Goal: Feedback & Contribution: Leave review/rating

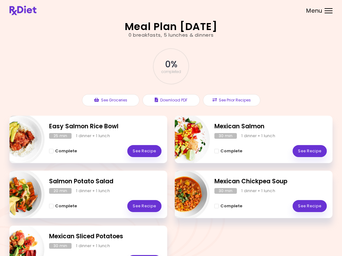
click at [313, 151] on link "See Recipe" at bounding box center [309, 151] width 34 height 12
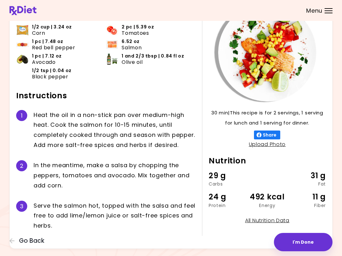
scroll to position [57, 0]
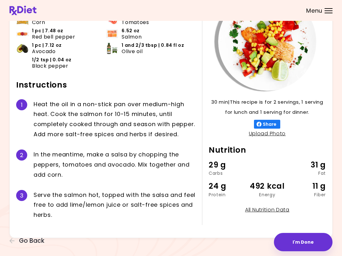
click at [305, 244] on button "I'm Done" at bounding box center [303, 242] width 59 height 18
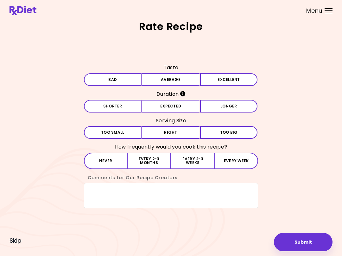
click at [234, 79] on button "Excellent" at bounding box center [229, 79] width 58 height 13
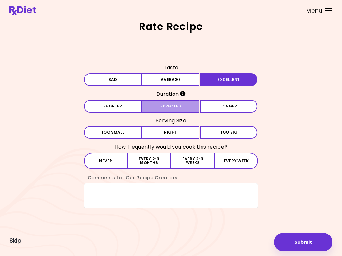
click at [188, 107] on button "Expected" at bounding box center [171, 106] width 58 height 13
click at [197, 163] on button "Every 2-3 weeks" at bounding box center [192, 161] width 43 height 16
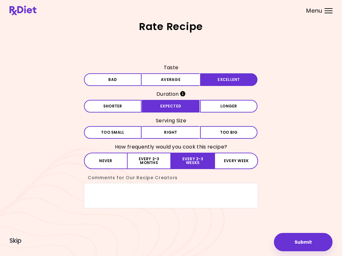
click at [298, 241] on button "Submit" at bounding box center [303, 242] width 59 height 18
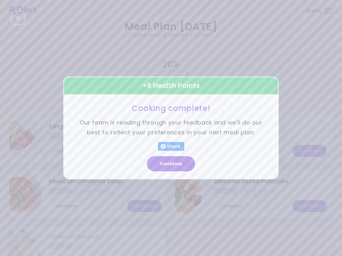
click at [179, 165] on button "Continue" at bounding box center [171, 164] width 48 height 15
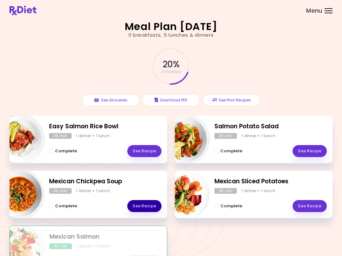
click at [146, 209] on link "See Recipe" at bounding box center [144, 206] width 34 height 12
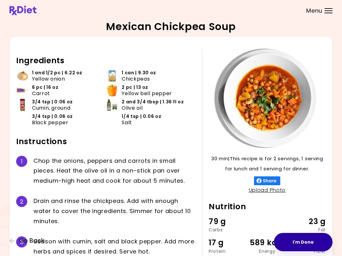
click at [300, 244] on button "I'm Done" at bounding box center [303, 242] width 59 height 18
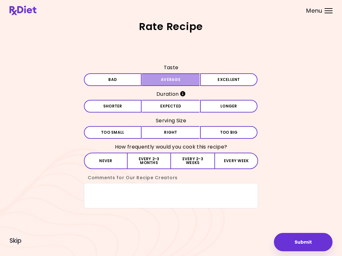
click at [187, 80] on button "Average" at bounding box center [171, 79] width 58 height 13
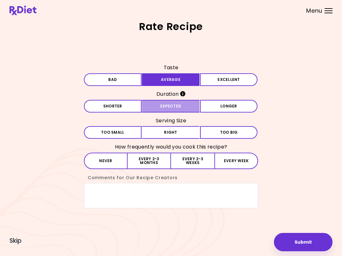
click at [186, 109] on button "Expected" at bounding box center [171, 106] width 58 height 13
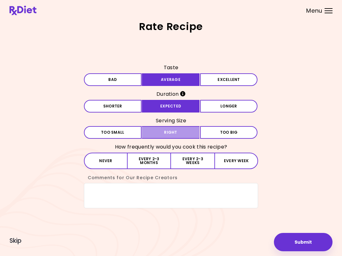
click at [187, 133] on button "Right" at bounding box center [171, 132] width 58 height 13
click at [149, 164] on button "Every 2-3 months" at bounding box center [148, 161] width 43 height 16
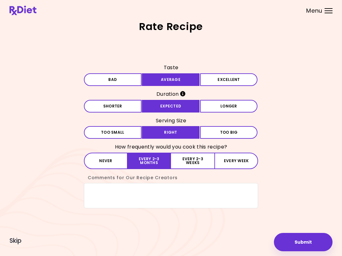
click at [307, 245] on button "Submit" at bounding box center [303, 242] width 59 height 18
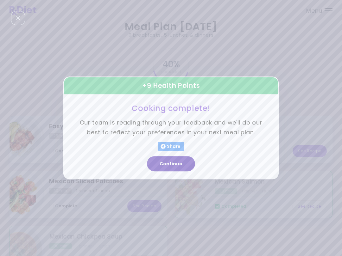
click at [181, 165] on button "Continue" at bounding box center [171, 164] width 48 height 15
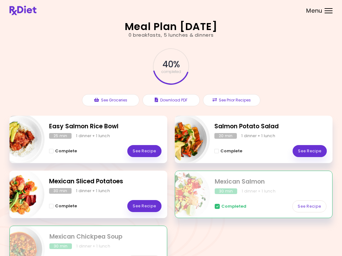
click at [312, 152] on link "See Recipe" at bounding box center [309, 151] width 34 height 12
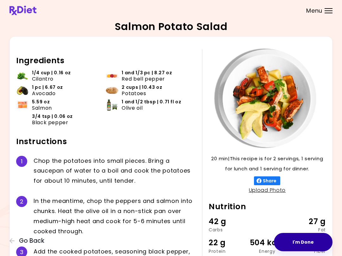
click at [303, 242] on button "I'm Done" at bounding box center [303, 242] width 59 height 18
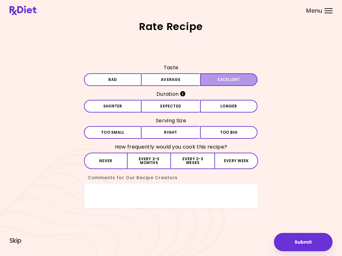
click at [235, 80] on button "Excellent" at bounding box center [229, 79] width 58 height 13
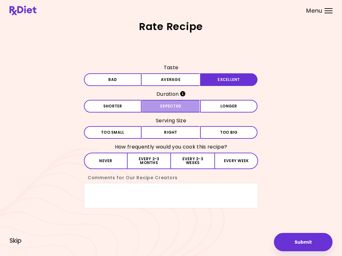
click at [179, 107] on button "Expected" at bounding box center [171, 106] width 58 height 13
click at [198, 161] on button "Every 2-3 weeks" at bounding box center [192, 161] width 43 height 16
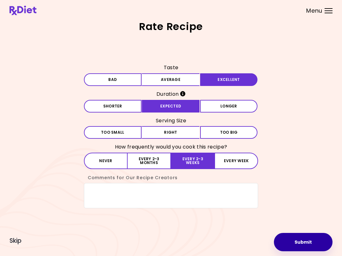
click at [302, 241] on button "Submit" at bounding box center [303, 242] width 59 height 18
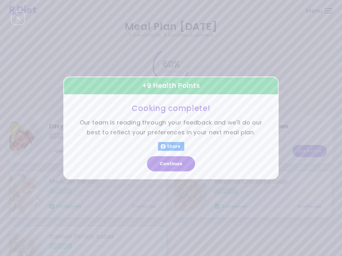
click at [182, 167] on button "Continue" at bounding box center [171, 164] width 48 height 15
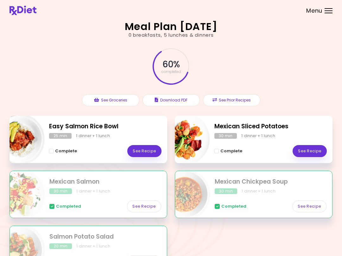
click at [255, 254] on div "Easy Salmon Rice Bowl 25 min 1 dinner + 1 lunch Complete See Recipe Mexican Sli…" at bounding box center [170, 198] width 323 height 165
